Goal: Information Seeking & Learning: Learn about a topic

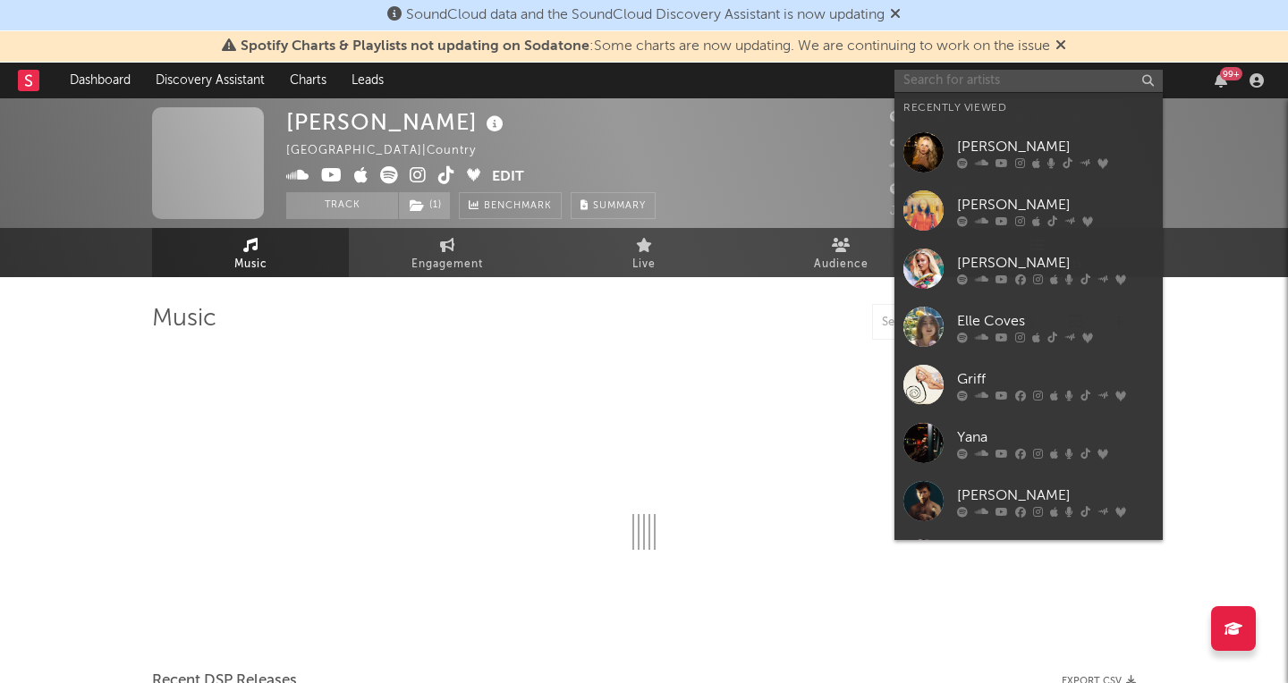
click at [952, 78] on input "text" at bounding box center [1028, 81] width 268 height 22
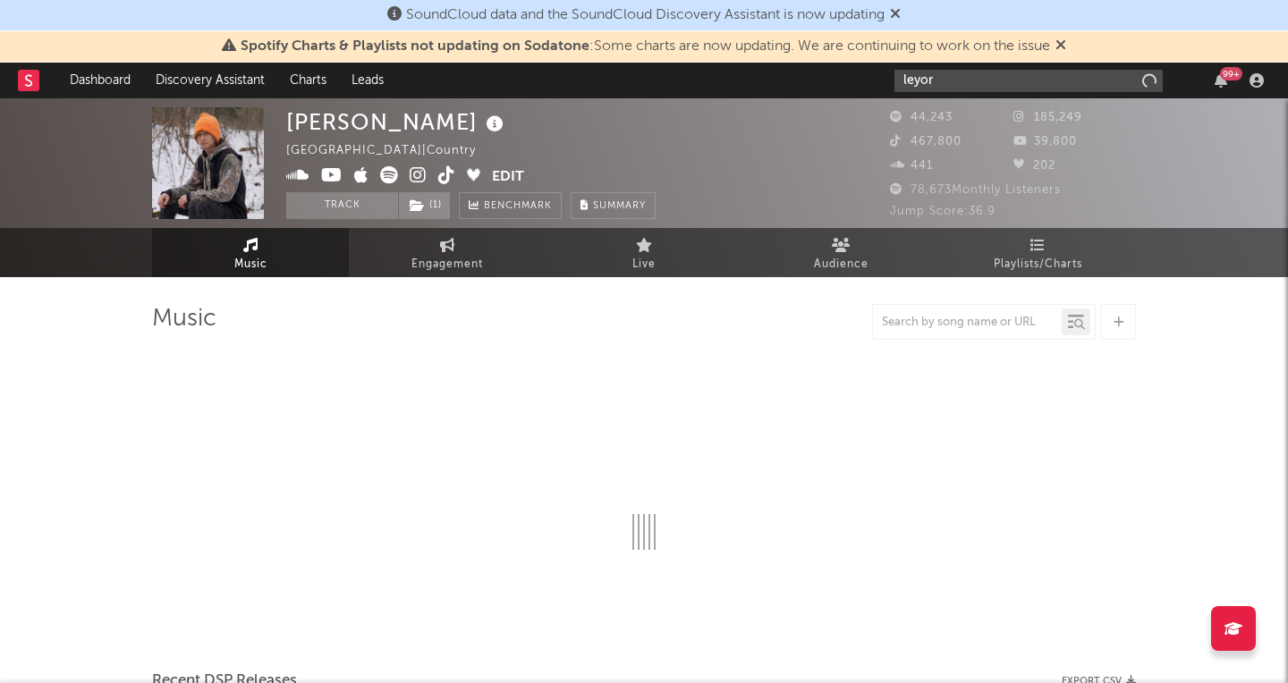
type input "leyora"
select select "6m"
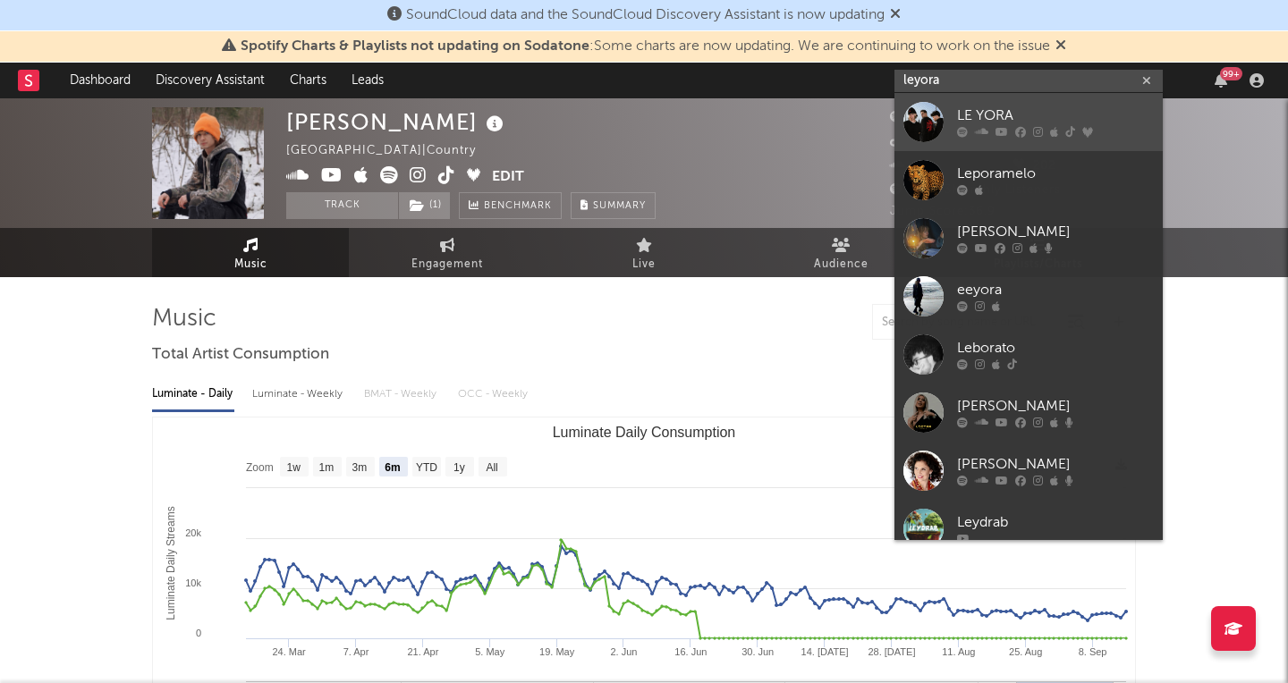
type input "leyora"
click at [996, 117] on div "LE YORA" at bounding box center [1055, 116] width 197 height 21
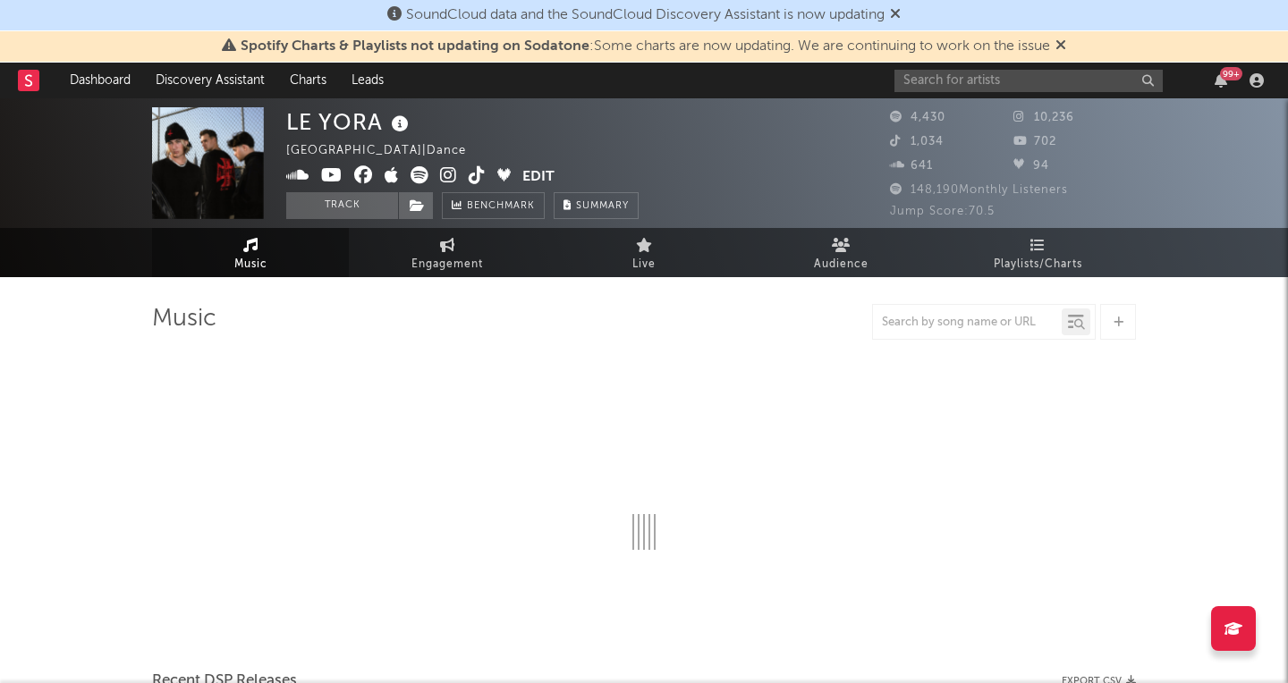
select select "6m"
